Goal: Transaction & Acquisition: Purchase product/service

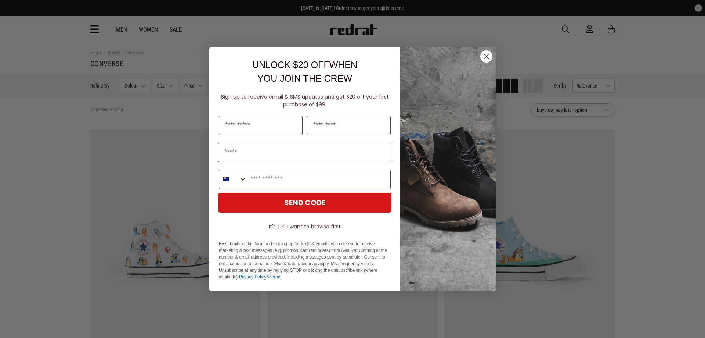
click at [485, 58] on icon "Close dialog" at bounding box center [486, 56] width 5 height 5
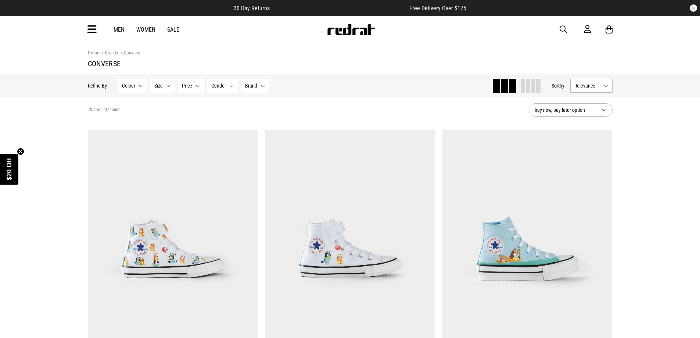
click at [131, 87] on span "Colour" at bounding box center [128, 86] width 13 height 6
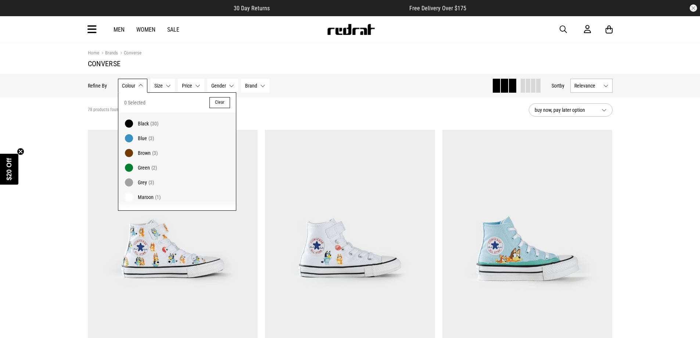
click at [132, 87] on span "Colour" at bounding box center [128, 86] width 13 height 6
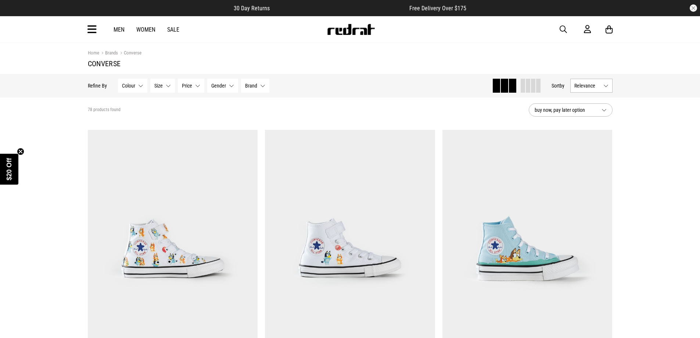
click at [167, 84] on button "Size None selected" at bounding box center [162, 86] width 25 height 14
click at [161, 121] on span at bounding box center [159, 122] width 7 height 7
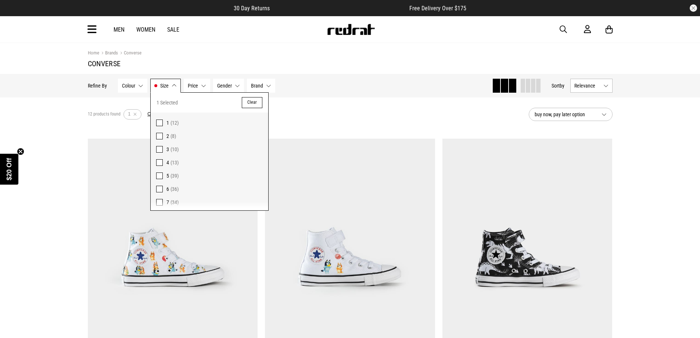
click at [134, 88] on span "Colour" at bounding box center [128, 86] width 13 height 6
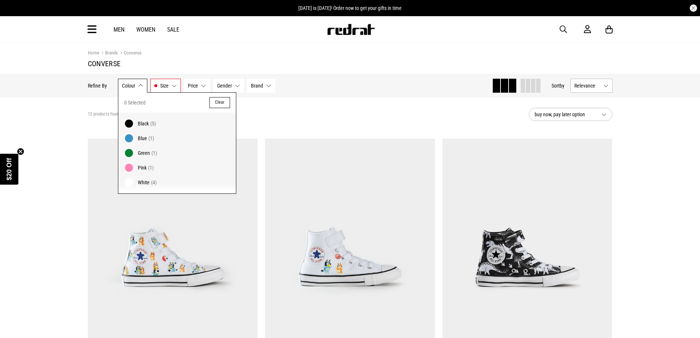
click at [296, 112] on div "12 products found Active Filters 1 Clear" at bounding box center [305, 114] width 435 height 22
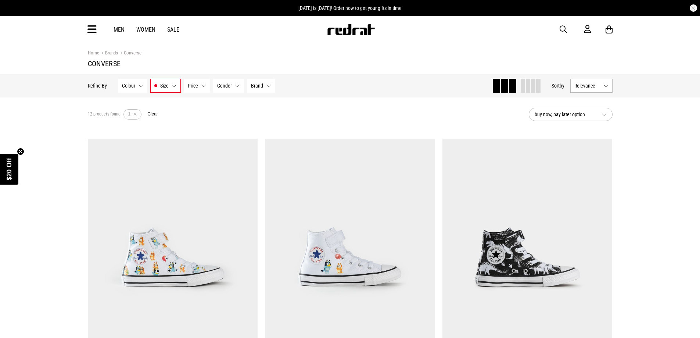
click at [229, 90] on button "Gender None selected" at bounding box center [228, 86] width 31 height 14
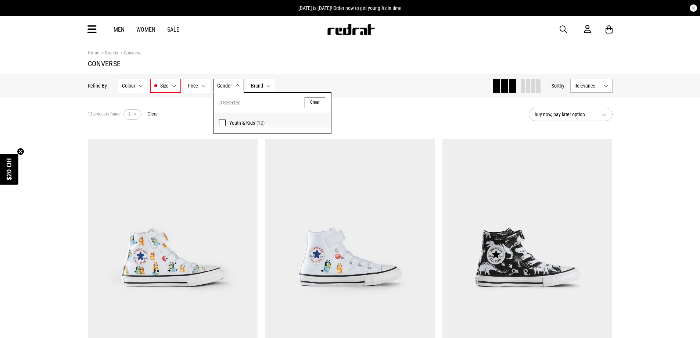
click at [436, 112] on div "12 products found Active Filters 1 Clear" at bounding box center [305, 114] width 435 height 22
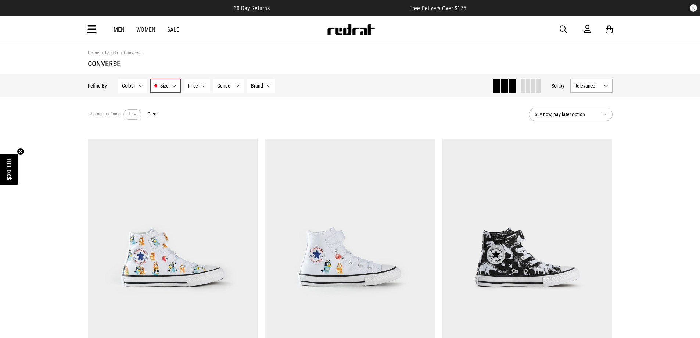
click at [555, 115] on span "buy now, pay later option" at bounding box center [565, 114] width 61 height 9
drag, startPoint x: 446, startPoint y: 114, endPoint x: 437, endPoint y: 116, distance: 9.4
click at [446, 114] on div "12 products found Active Filters 1 Clear" at bounding box center [305, 114] width 435 height 22
click at [593, 85] on span "Relevance" at bounding box center [587, 86] width 26 height 6
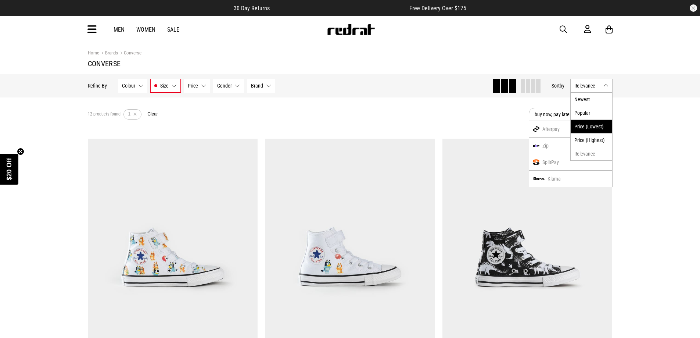
click at [595, 127] on li "Price (Lowest)" at bounding box center [592, 126] width 42 height 14
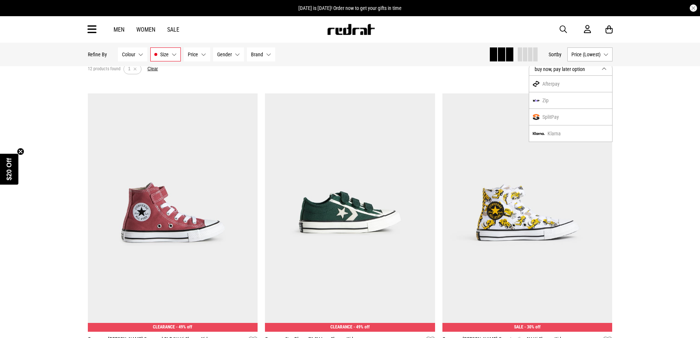
scroll to position [42, 0]
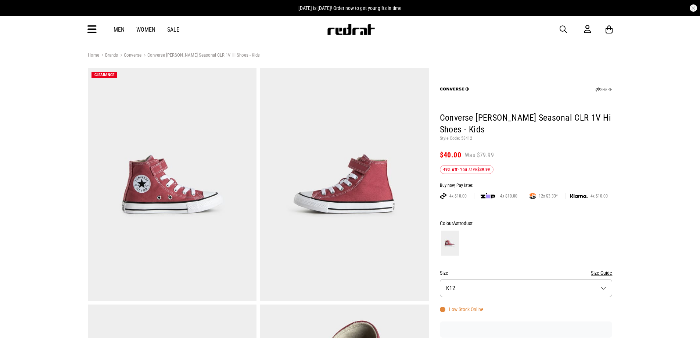
click at [600, 272] on button "Size Guide" at bounding box center [601, 272] width 21 height 9
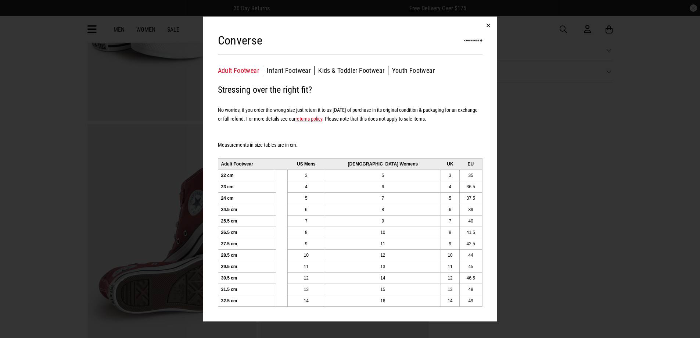
scroll to position [208, 0]
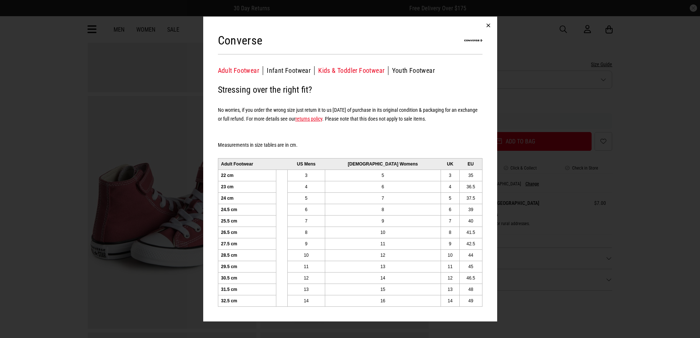
click at [330, 71] on button "Kids & Toddler Footwear" at bounding box center [353, 70] width 70 height 9
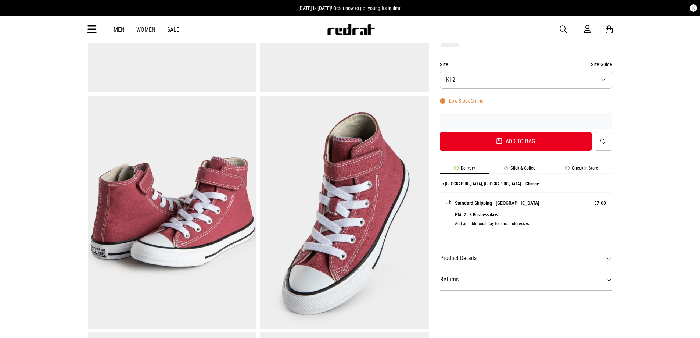
click at [520, 167] on li "Click & Collect" at bounding box center [520, 169] width 62 height 8
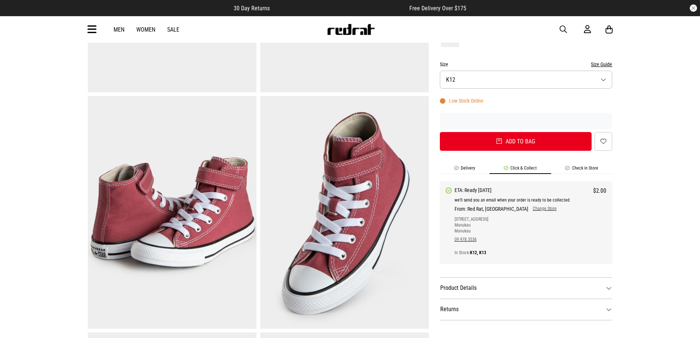
click at [467, 72] on button "Size K12" at bounding box center [526, 80] width 173 height 18
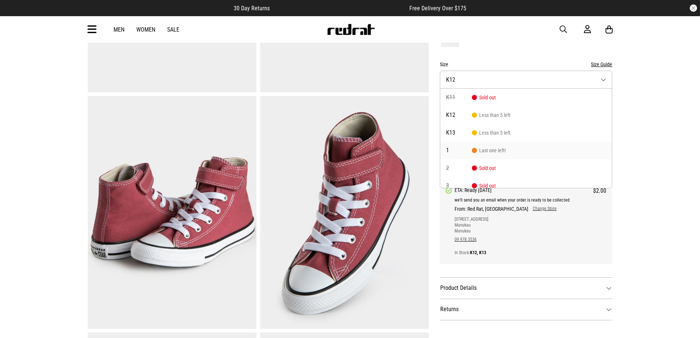
click at [466, 151] on span "1" at bounding box center [459, 150] width 26 height 6
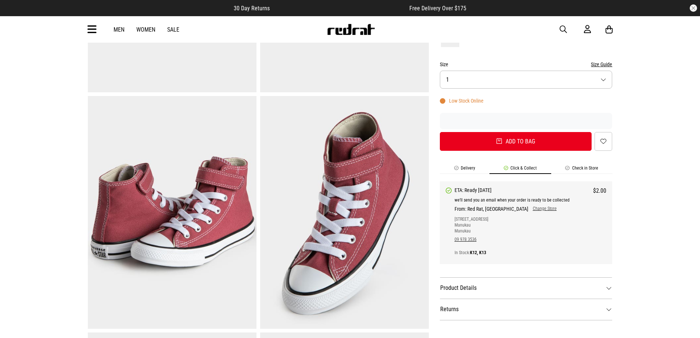
click at [471, 168] on li "Delivery" at bounding box center [465, 169] width 50 height 8
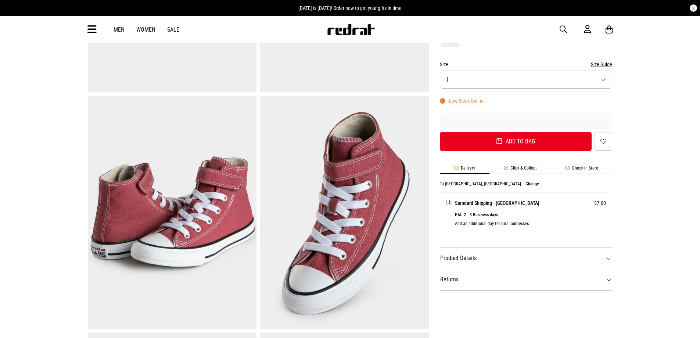
click at [583, 166] on li "Check in Store" at bounding box center [581, 169] width 61 height 8
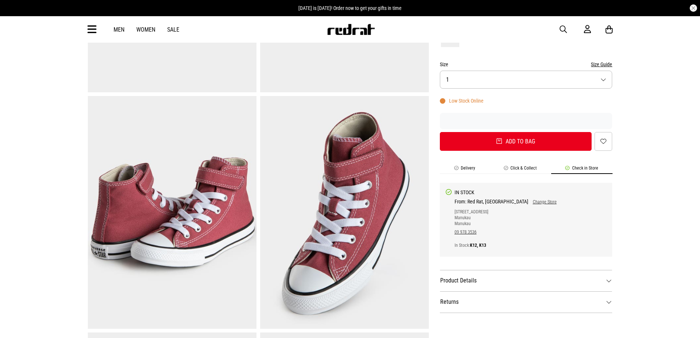
click at [528, 202] on link "Change Store" at bounding box center [542, 201] width 28 height 5
select select "**"
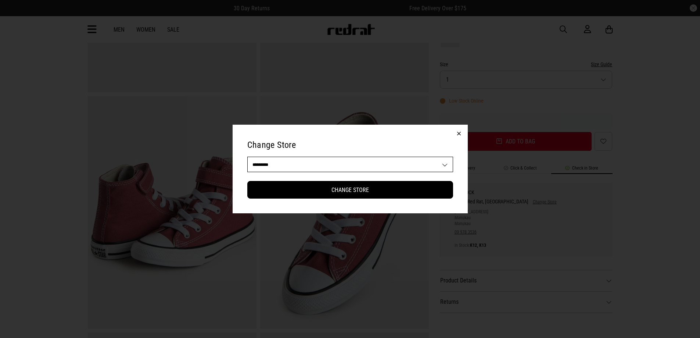
click at [389, 165] on select "**********" at bounding box center [350, 164] width 205 height 15
click at [456, 136] on button "button" at bounding box center [459, 134] width 18 height 18
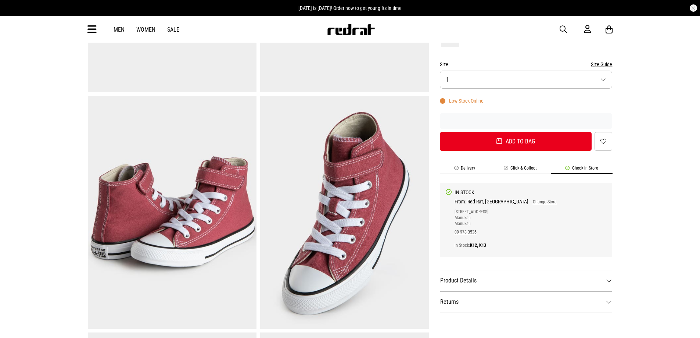
click at [486, 89] on form "Colour Astrodust Size Size Guide Size 1 Low Stock Online Add to bag Add to wish…" at bounding box center [526, 80] width 173 height 140
click at [488, 79] on button "Size 1" at bounding box center [526, 80] width 173 height 18
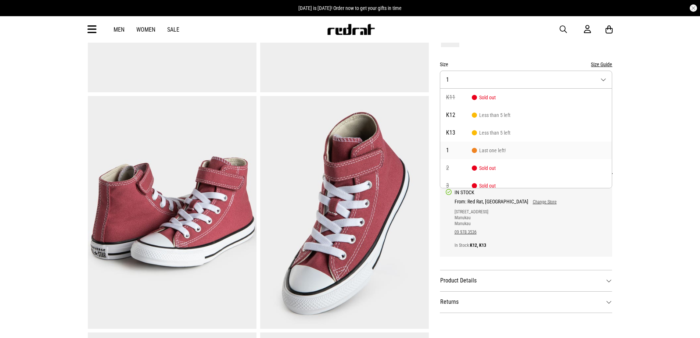
click at [506, 153] on li "1 Last one left!" at bounding box center [526, 150] width 172 height 18
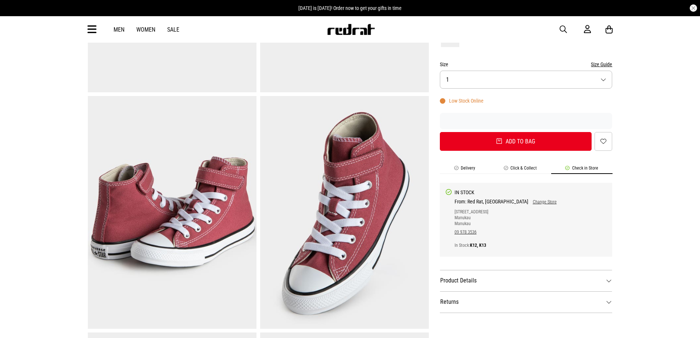
click at [675, 200] on div "Home Brands Converse Converse Chuck Taylor Seasonal CLR 1V Hi Shoes - Kids CLEA…" at bounding box center [350, 272] width 700 height 859
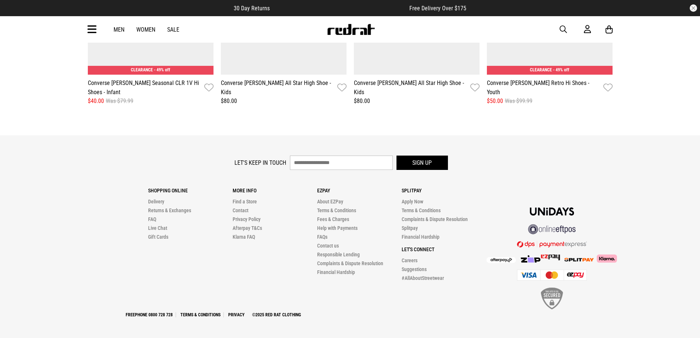
scroll to position [839, 0]
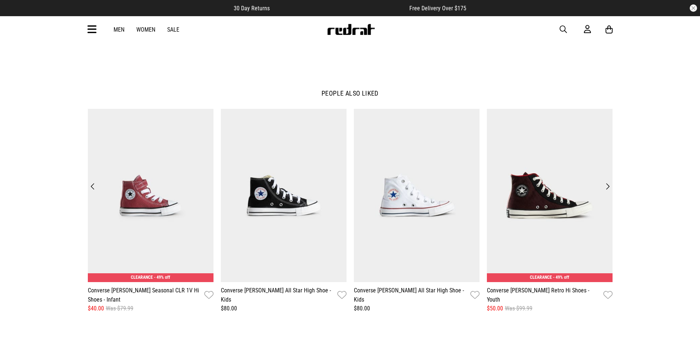
click at [607, 188] on button "Next" at bounding box center [608, 186] width 10 height 10
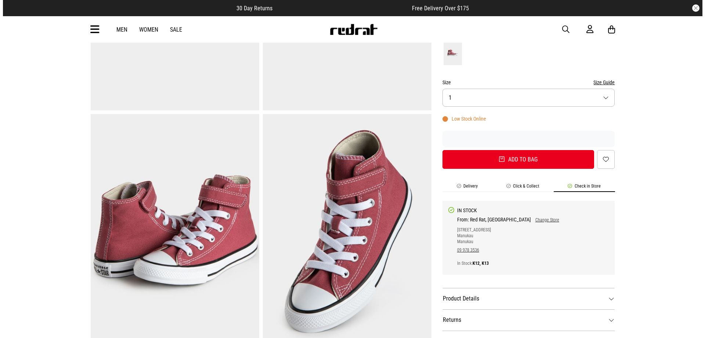
scroll to position [7, 0]
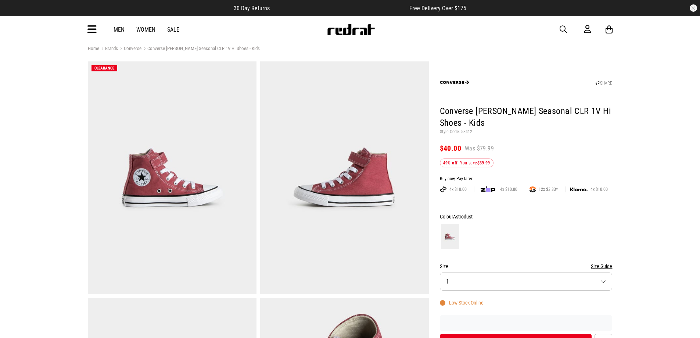
click at [90, 32] on icon at bounding box center [91, 30] width 9 height 12
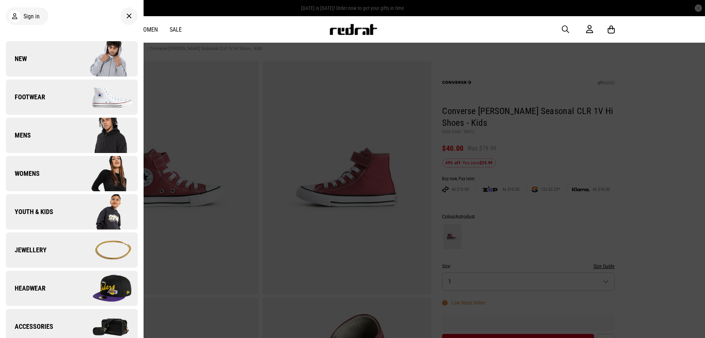
click at [61, 221] on link "Youth & Kids" at bounding box center [72, 211] width 132 height 35
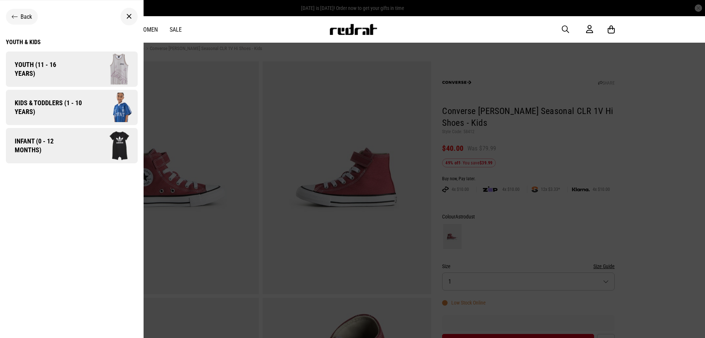
click at [72, 112] on span "Kids & Toddlers (1 - 10 years)" at bounding box center [46, 107] width 80 height 18
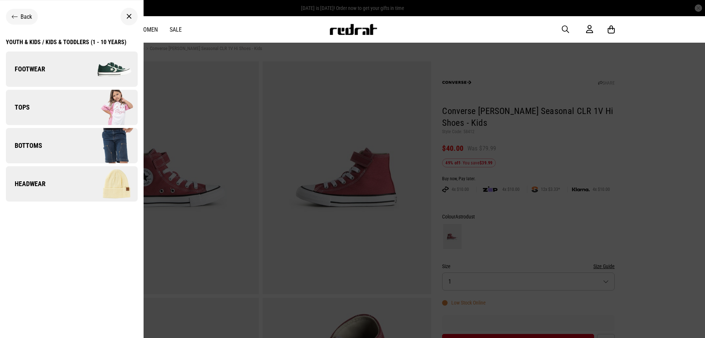
click at [61, 69] on link "Footwear" at bounding box center [72, 68] width 132 height 35
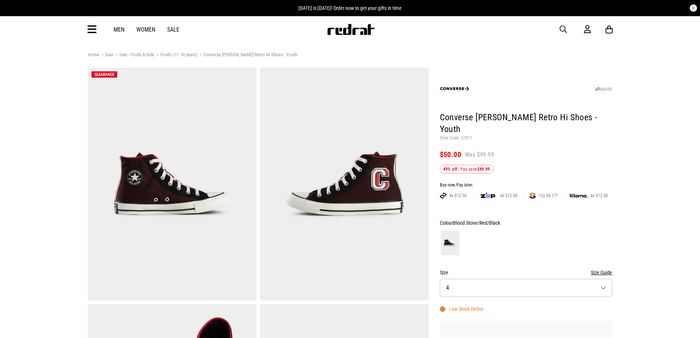
click at [485, 278] on button "Size 4" at bounding box center [526, 287] width 173 height 18
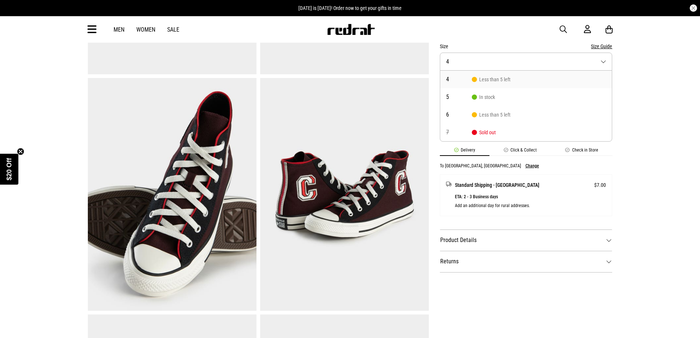
scroll to position [18, 0]
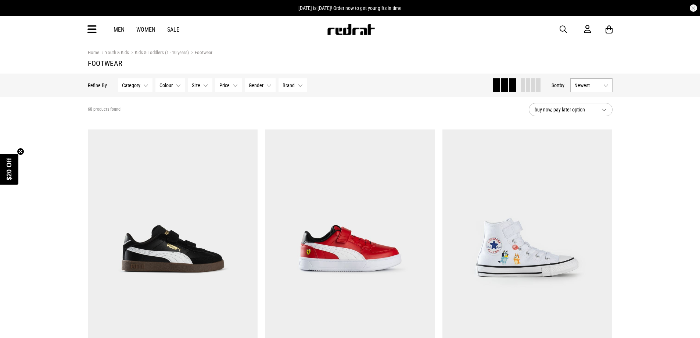
click at [201, 88] on button "Size None selected" at bounding box center [200, 85] width 25 height 14
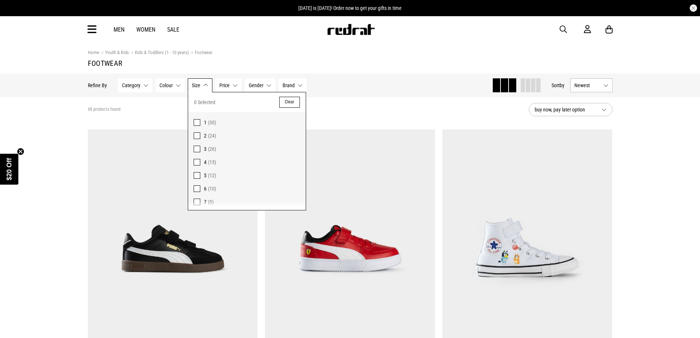
click at [197, 123] on span at bounding box center [197, 122] width 7 height 7
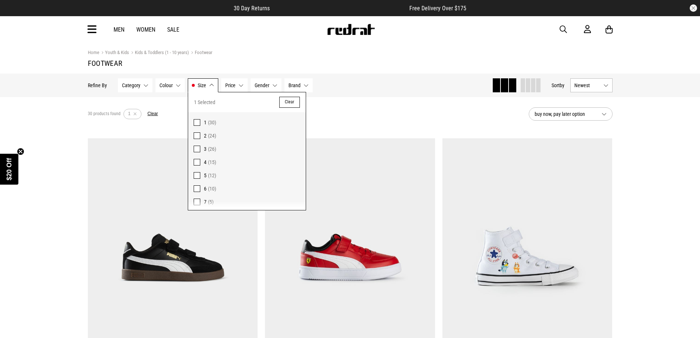
click at [354, 95] on div "Hide Refine s Refine By Filters Category None selected Category 0 Selected Clea…" at bounding box center [350, 85] width 536 height 24
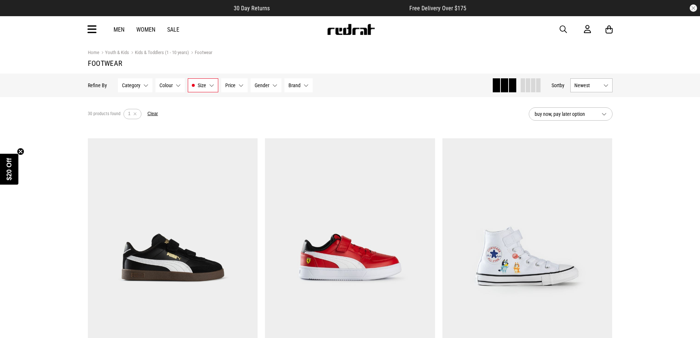
click at [563, 118] on span "buy now, pay later option" at bounding box center [565, 113] width 61 height 9
click at [592, 83] on span "Newest" at bounding box center [587, 85] width 26 height 6
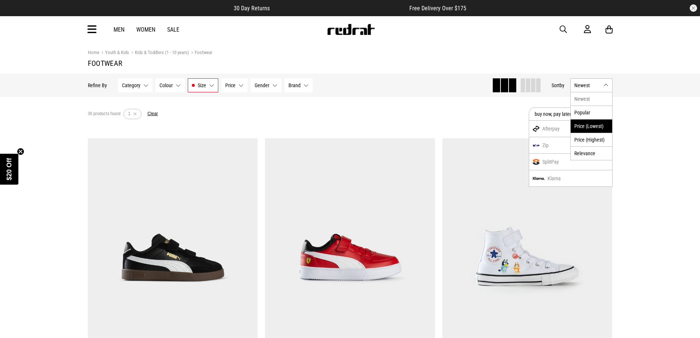
click at [592, 127] on li "Price (Lowest)" at bounding box center [592, 126] width 42 height 14
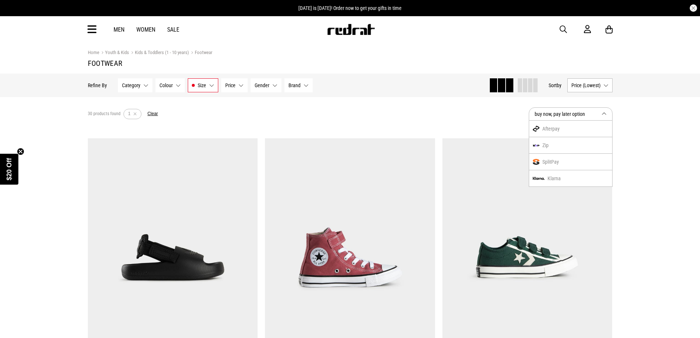
click at [271, 88] on button "Gender None selected" at bounding box center [266, 85] width 31 height 14
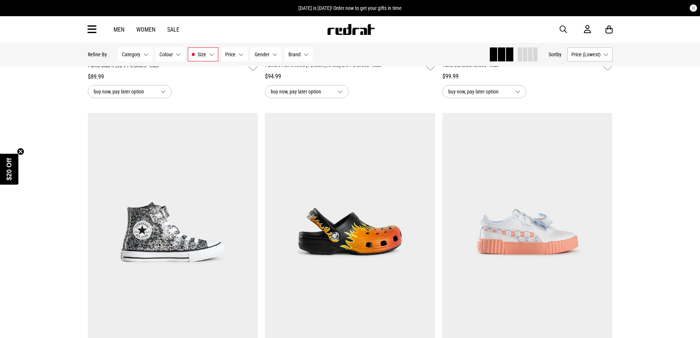
scroll to position [2068, 0]
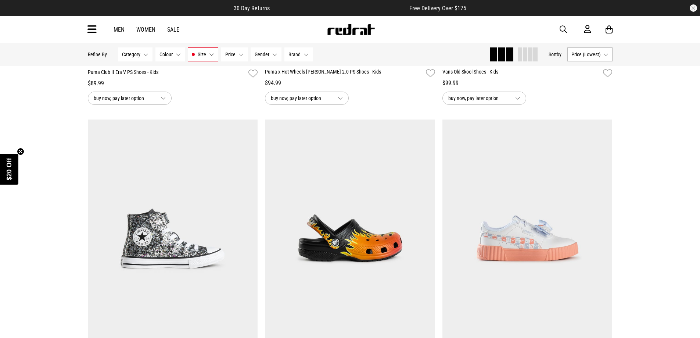
click at [117, 30] on link "Men" at bounding box center [119, 29] width 11 height 7
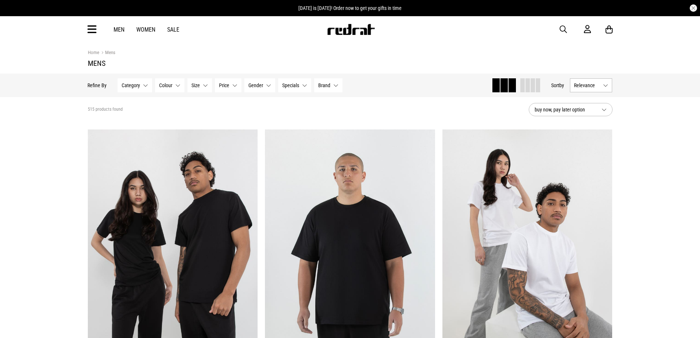
click at [353, 32] on img at bounding box center [351, 29] width 48 height 11
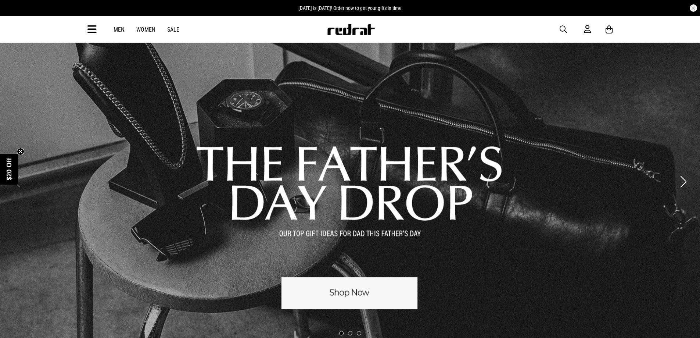
scroll to position [208, 0]
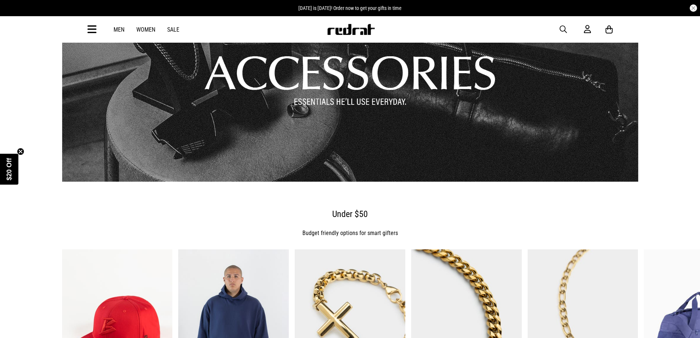
scroll to position [833, 0]
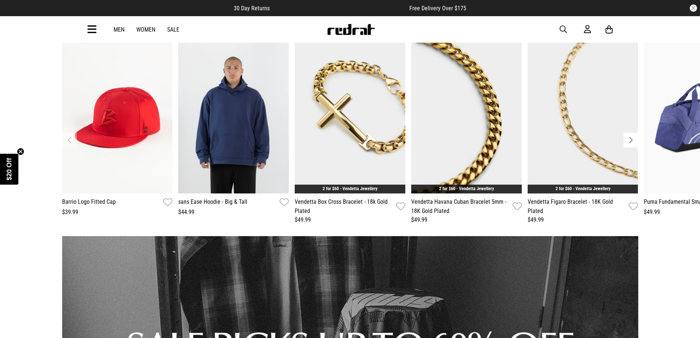
click at [629, 138] on button "Next slide" at bounding box center [630, 140] width 15 height 15
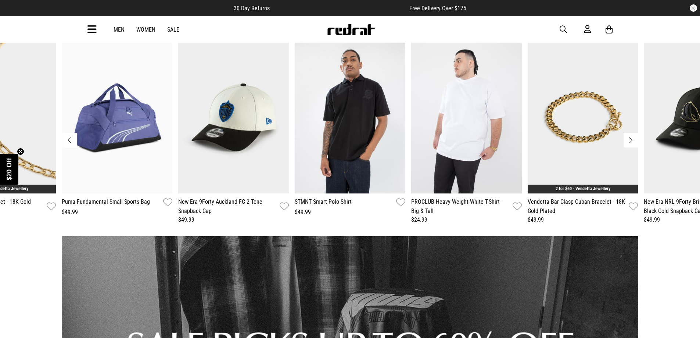
click at [627, 137] on button "Next slide" at bounding box center [630, 140] width 15 height 15
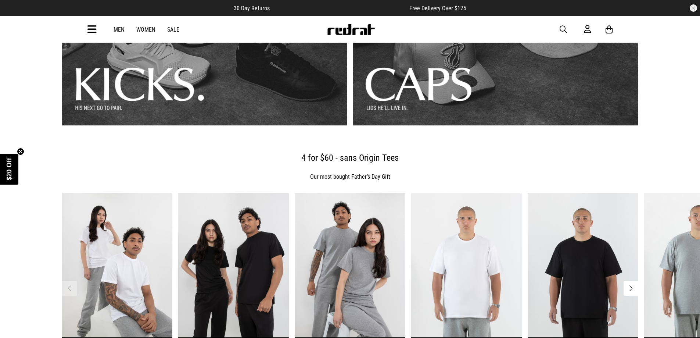
scroll to position [416, 0]
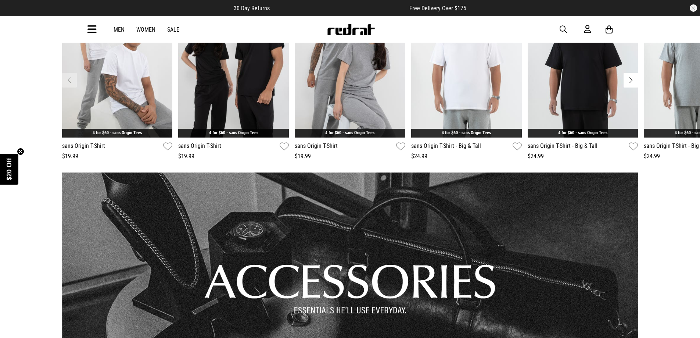
click at [115, 32] on link "Men" at bounding box center [119, 29] width 11 height 7
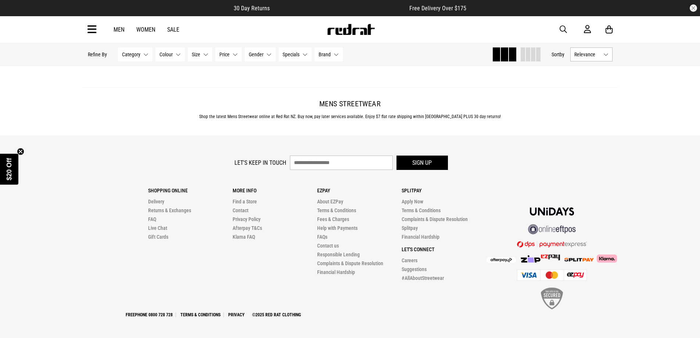
scroll to position [2255, 0]
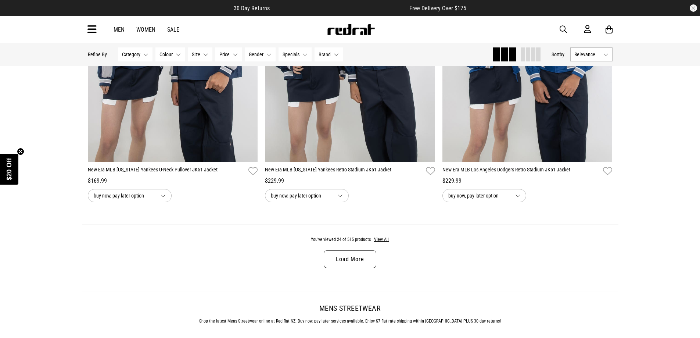
click at [356, 256] on link "Load More" at bounding box center [350, 259] width 52 height 18
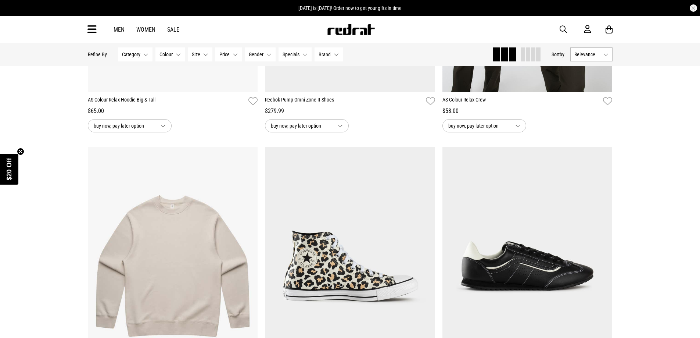
scroll to position [4337, 0]
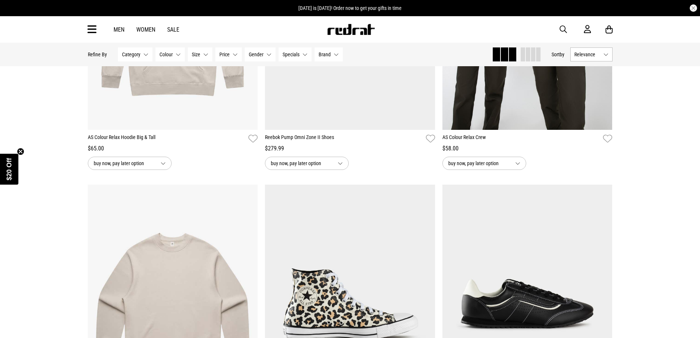
click at [146, 55] on button "Category None selected" at bounding box center [135, 54] width 35 height 14
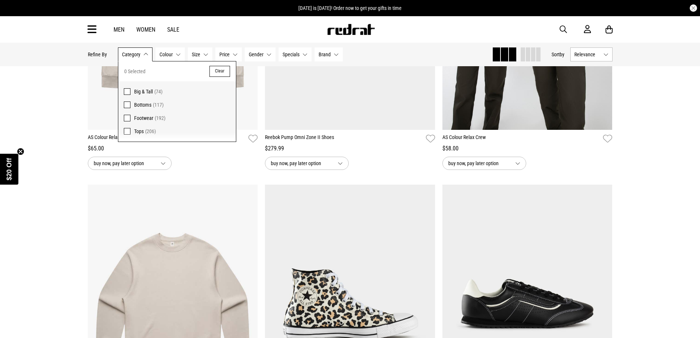
click at [126, 119] on span at bounding box center [127, 118] width 7 height 7
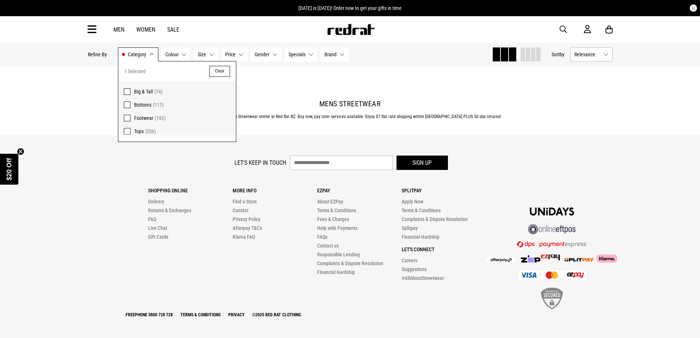
scroll to position [2471, 0]
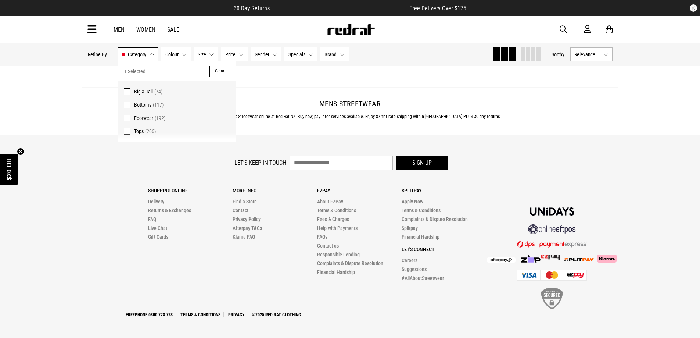
click at [57, 191] on footer "Let's keep in touch Sign up Shopping Online Delivery Returns & Exchanges FAQ Li…" at bounding box center [350, 236] width 700 height 202
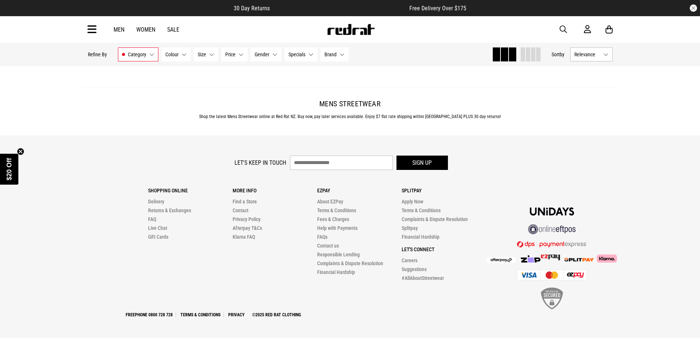
click at [148, 57] on button "Category Footwear" at bounding box center [138, 54] width 40 height 14
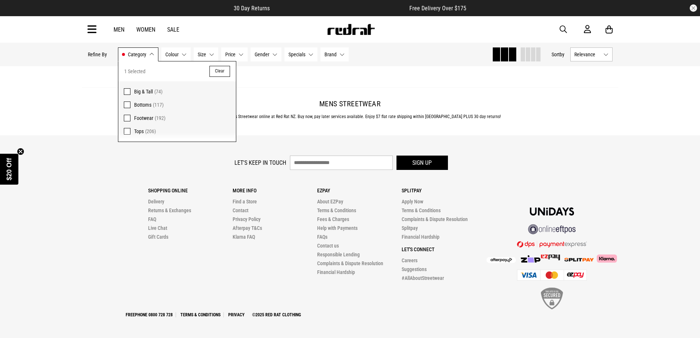
click at [106, 159] on div "Let's keep in touch Sign up" at bounding box center [350, 164] width 525 height 18
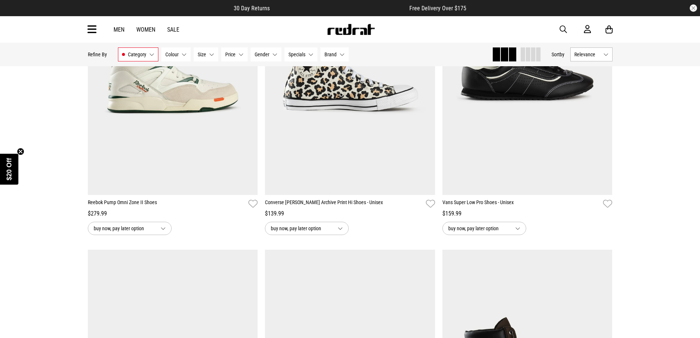
scroll to position [0, 0]
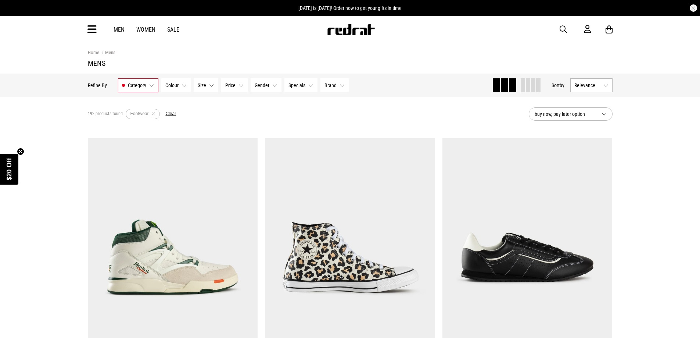
click at [215, 86] on button "Size None selected" at bounding box center [206, 85] width 25 height 14
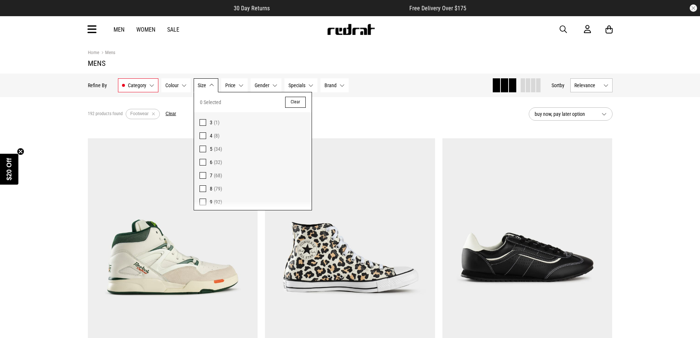
click at [202, 202] on span at bounding box center [202, 201] width 7 height 7
click at [355, 108] on div "92 products found Active Filters Footwear 9 Clear" at bounding box center [305, 114] width 435 height 22
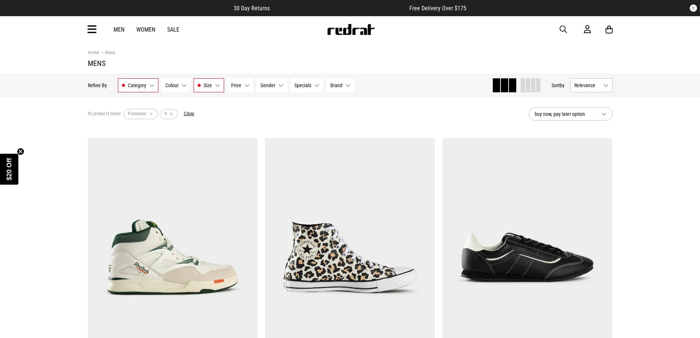
click at [277, 87] on button "Gender None selected" at bounding box center [271, 85] width 31 height 14
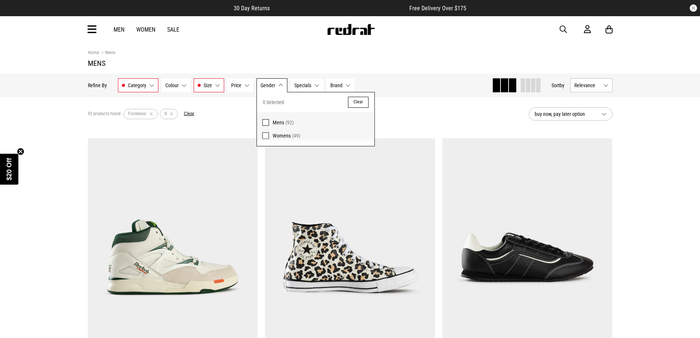
click at [264, 122] on span at bounding box center [265, 122] width 7 height 7
click at [398, 112] on div "92 products found Active Filters Footwear 9 Mens Clear" at bounding box center [305, 114] width 435 height 22
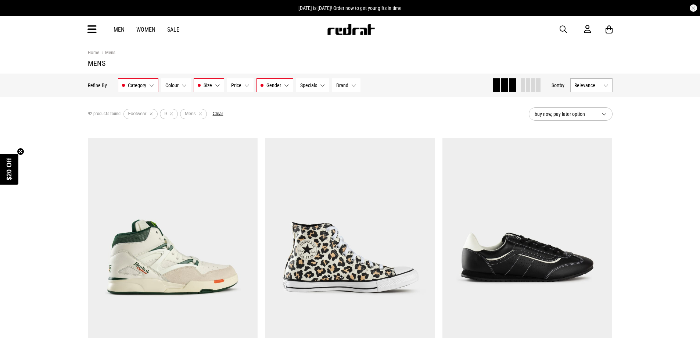
click at [315, 90] on button "Specials None selected" at bounding box center [312, 85] width 33 height 14
click at [243, 85] on button "Price None selected" at bounding box center [240, 85] width 26 height 14
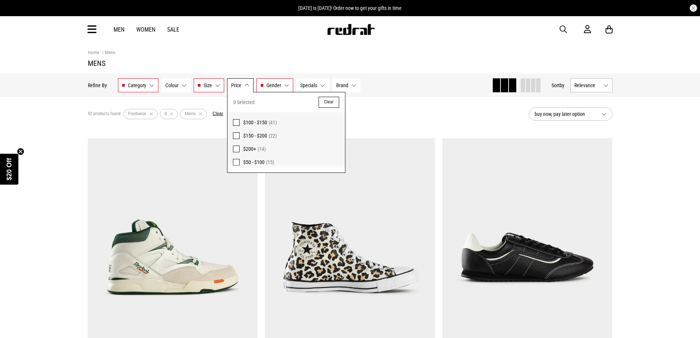
click at [180, 87] on button "Colour None selected" at bounding box center [175, 85] width 29 height 14
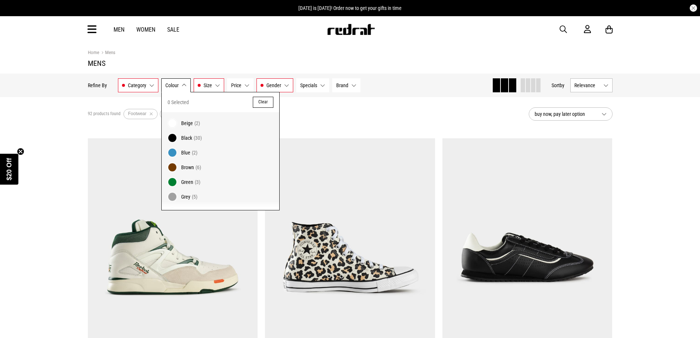
click at [351, 87] on button "Brand None selected" at bounding box center [346, 85] width 28 height 14
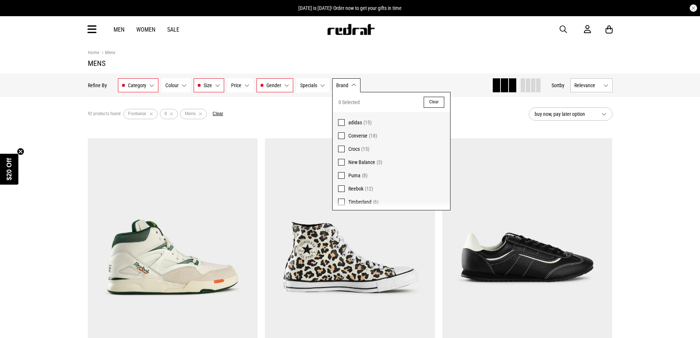
click at [506, 125] on div "92 products found Active Filters Footwear 9 Mens Clear" at bounding box center [305, 114] width 435 height 22
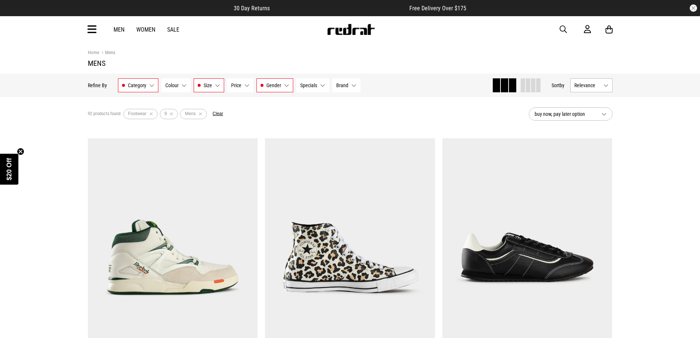
click at [373, 96] on div "Hide Refine s Refine By Filters Category Footwear Category 1 Selected Clear Foo…" at bounding box center [350, 85] width 536 height 24
click at [597, 82] on button "Relevance" at bounding box center [591, 85] width 42 height 14
click at [589, 127] on li "Price (Lowest)" at bounding box center [592, 126] width 42 height 14
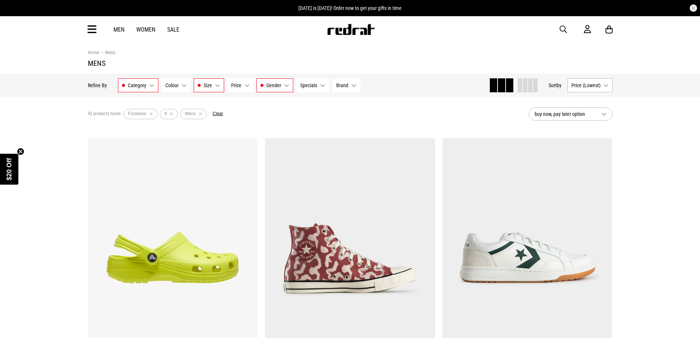
click at [151, 86] on button "Category Footwear" at bounding box center [138, 85] width 40 height 14
click at [222, 101] on button "Clear" at bounding box center [219, 102] width 21 height 11
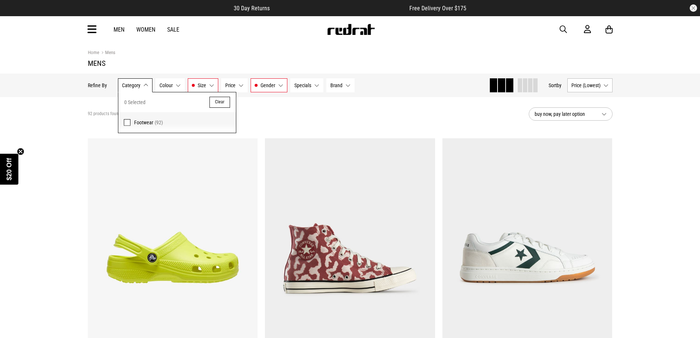
click at [211, 85] on button "Size 9" at bounding box center [203, 85] width 30 height 14
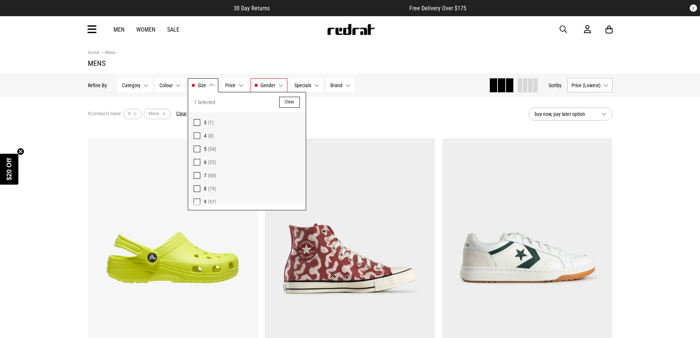
click at [284, 102] on button "Clear" at bounding box center [289, 102] width 21 height 11
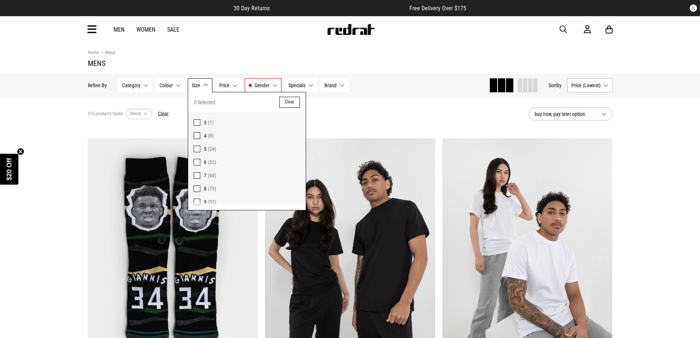
click at [141, 90] on button "Category None selected" at bounding box center [135, 85] width 35 height 14
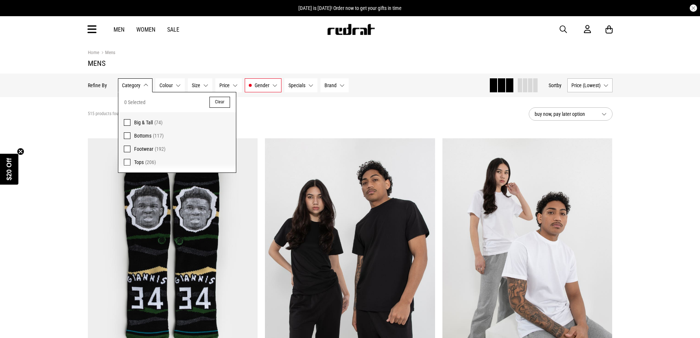
click at [126, 163] on span at bounding box center [127, 162] width 7 height 7
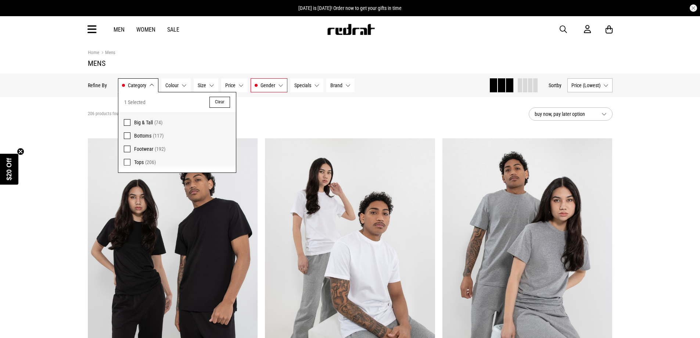
click at [316, 112] on div "206 products found Active Filters Mens Tops Clear" at bounding box center [305, 114] width 435 height 22
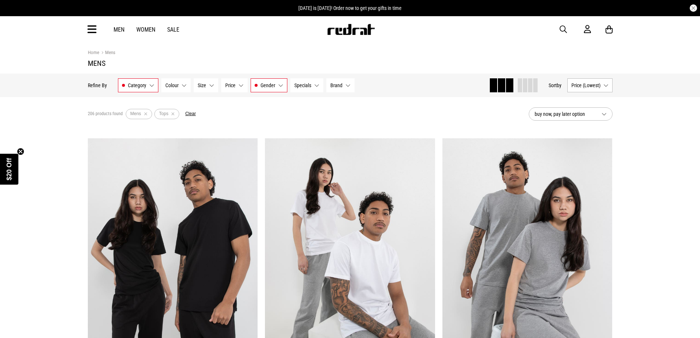
click at [314, 87] on button "Specials None selected" at bounding box center [306, 85] width 33 height 14
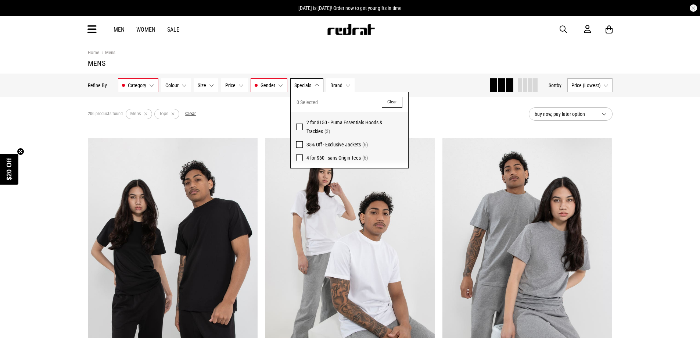
click at [414, 104] on div "206 products found Active Filters Mens Tops Clear" at bounding box center [305, 114] width 435 height 22
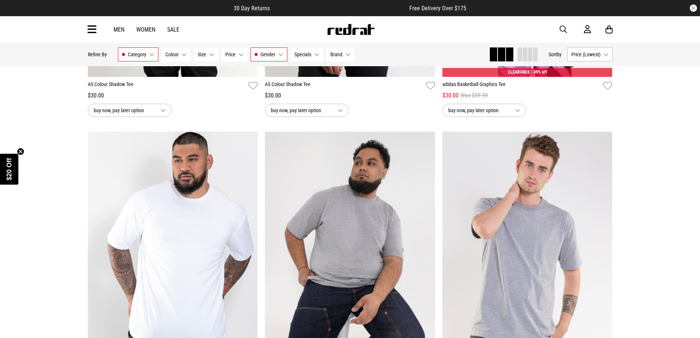
scroll to position [2264, 0]
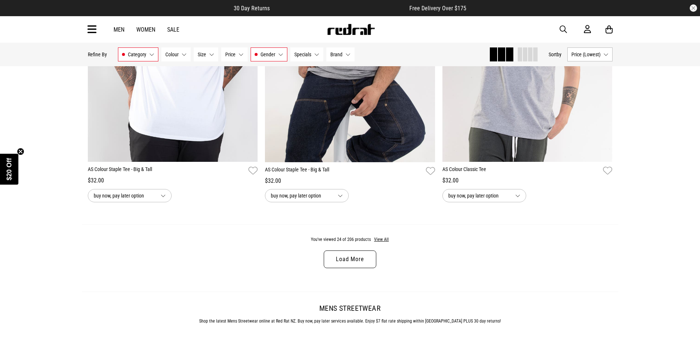
click at [360, 261] on link "Load More" at bounding box center [350, 259] width 52 height 18
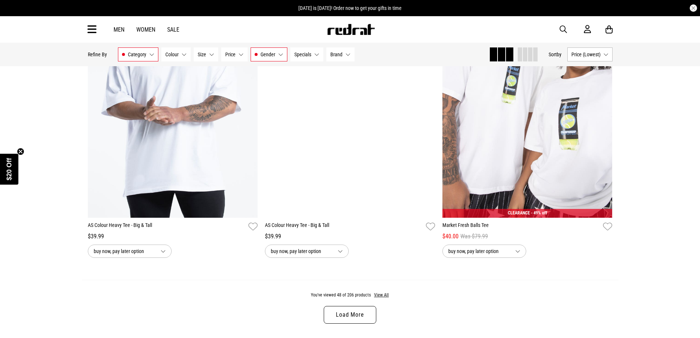
scroll to position [4555, 0]
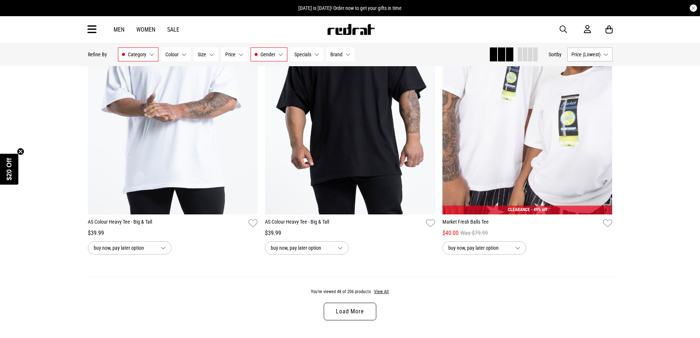
click at [345, 57] on button "Brand None selected" at bounding box center [340, 54] width 28 height 14
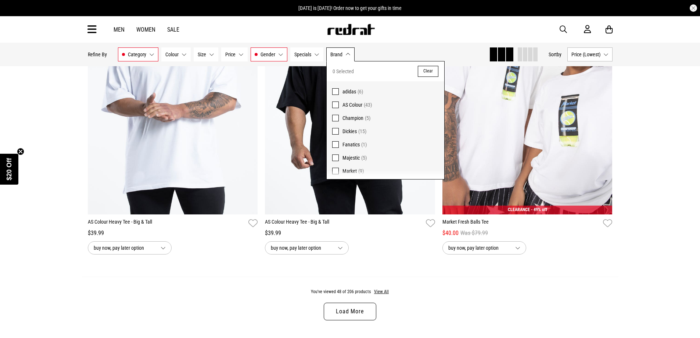
click at [339, 91] on label "adidas (6)" at bounding box center [386, 89] width 118 height 17
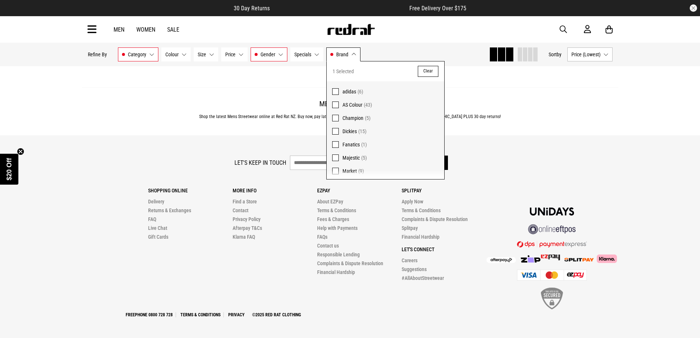
scroll to position [121, 0]
click at [336, 115] on span at bounding box center [335, 116] width 7 height 7
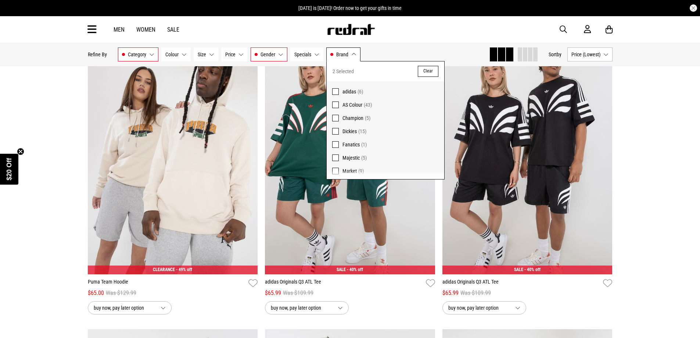
click at [337, 106] on span at bounding box center [335, 104] width 7 height 7
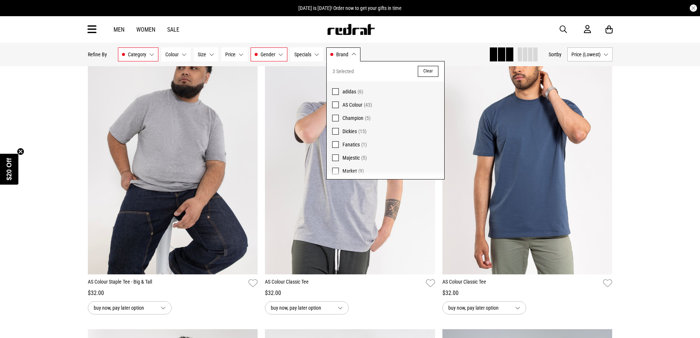
click at [435, 46] on div "Hide Refine s Refine By Filters Category Tops Category 1 Selected Clear Big & T…" at bounding box center [285, 54] width 395 height 16
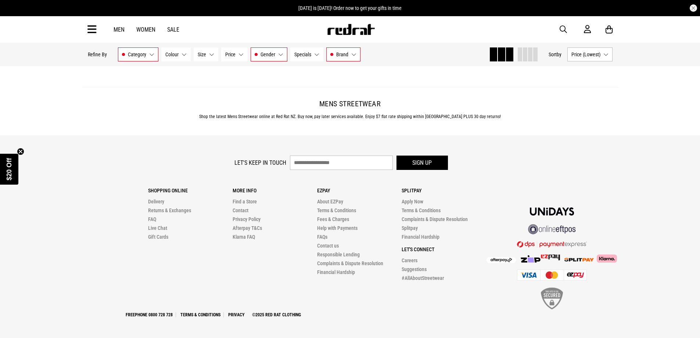
scroll to position [2264, 0]
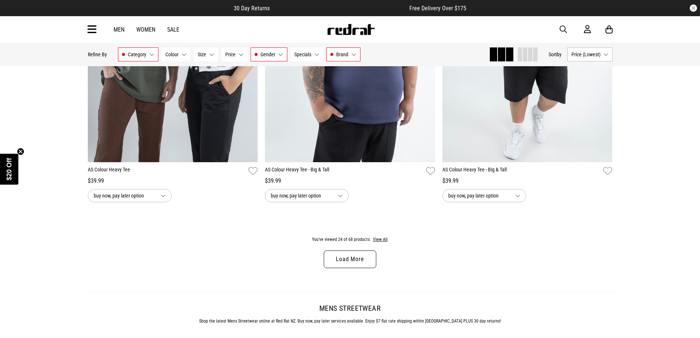
click at [348, 262] on link "Load More" at bounding box center [350, 259] width 52 height 18
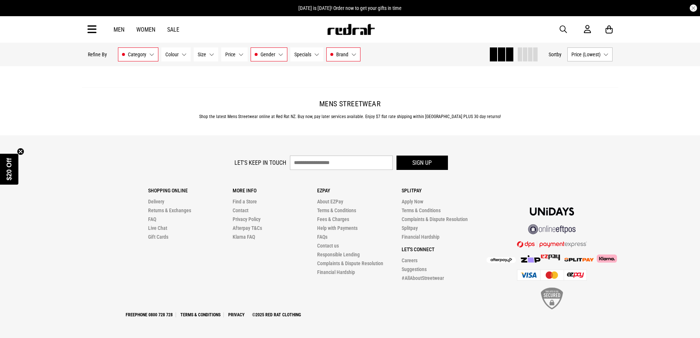
scroll to position [4609, 0]
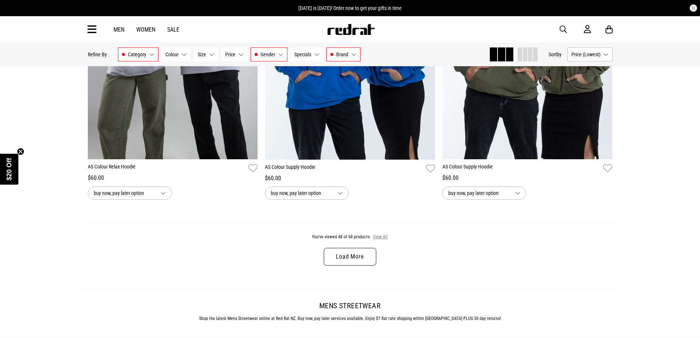
click at [383, 240] on button "View All" at bounding box center [380, 237] width 15 height 7
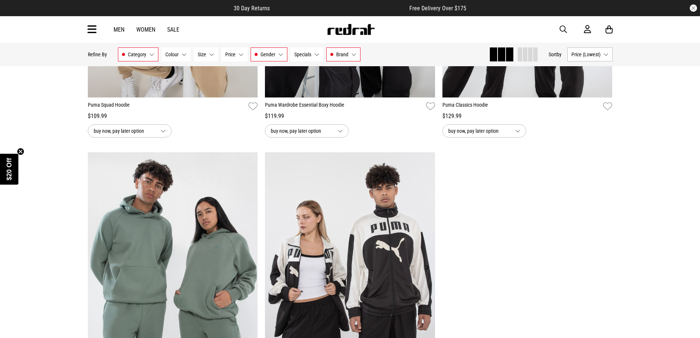
scroll to position [6219, 0]
